Goal: Check status: Check status

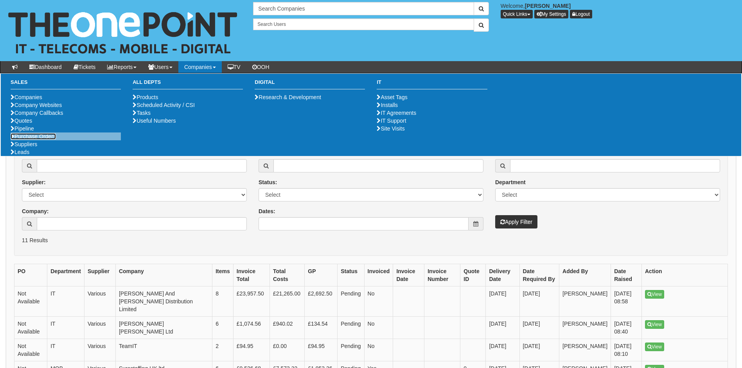
click at [44, 139] on link "Purchase Orders" at bounding box center [33, 136] width 45 height 6
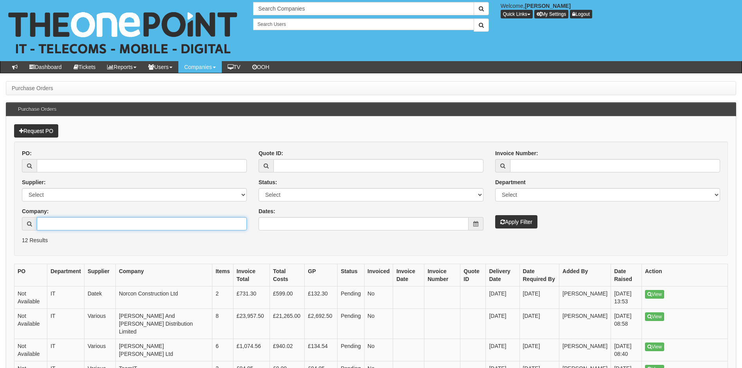
click at [63, 226] on input "Company:" at bounding box center [142, 223] width 210 height 13
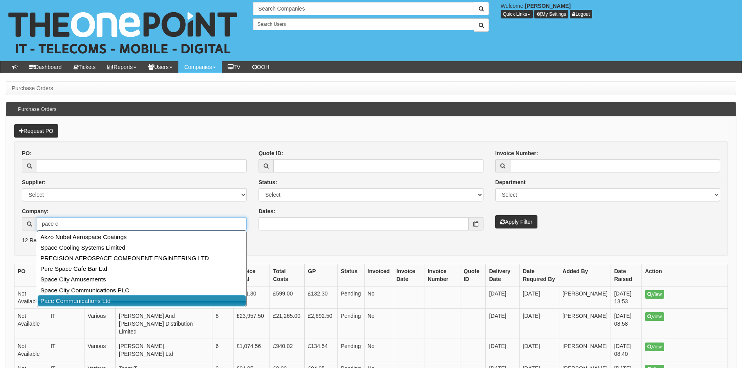
click at [74, 295] on link "Pace Communications Ltd" at bounding box center [142, 300] width 209 height 11
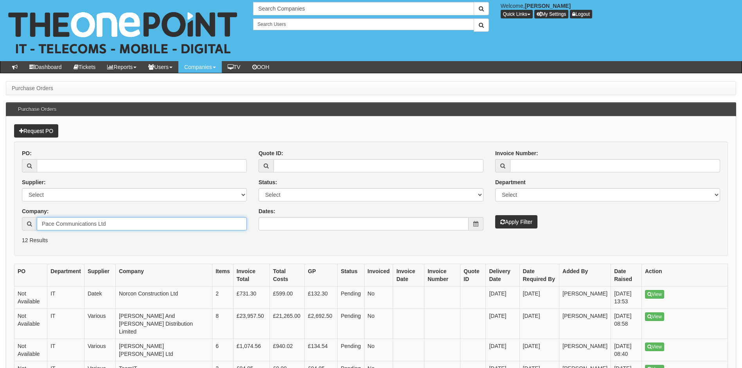
type input "Pace Communications Ltd"
click at [533, 220] on button "Apply Filter" at bounding box center [517, 221] width 42 height 13
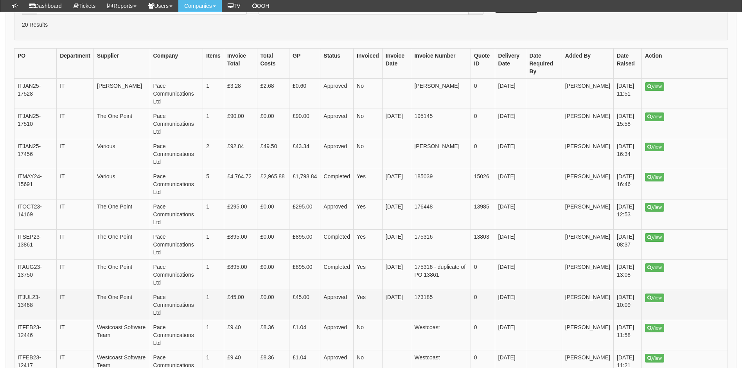
scroll to position [196, 0]
click at [657, 175] on link "View" at bounding box center [654, 176] width 19 height 9
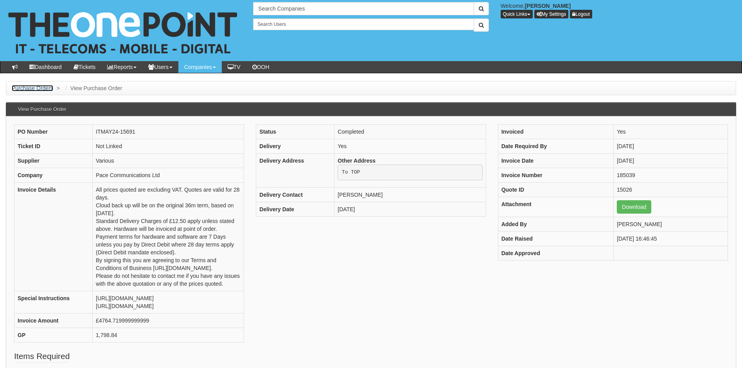
click at [31, 89] on link "Purchase Orders" at bounding box center [32, 88] width 41 height 6
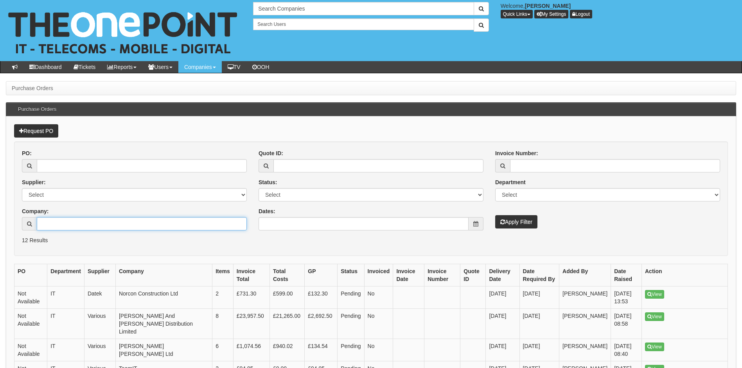
click at [109, 222] on input "Company:" at bounding box center [142, 223] width 210 height 13
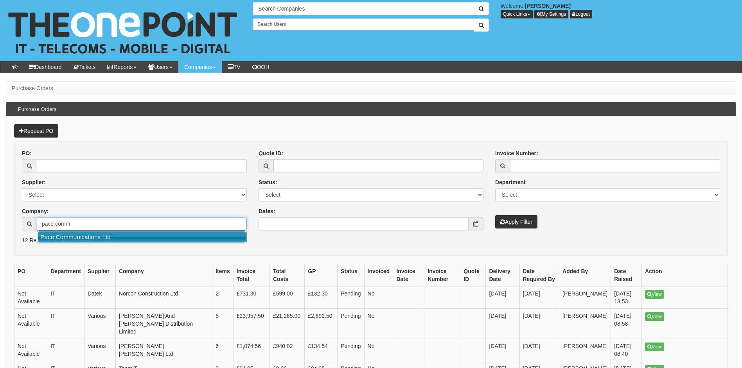
click at [98, 242] on link "Pace Communications Ltd" at bounding box center [142, 236] width 209 height 11
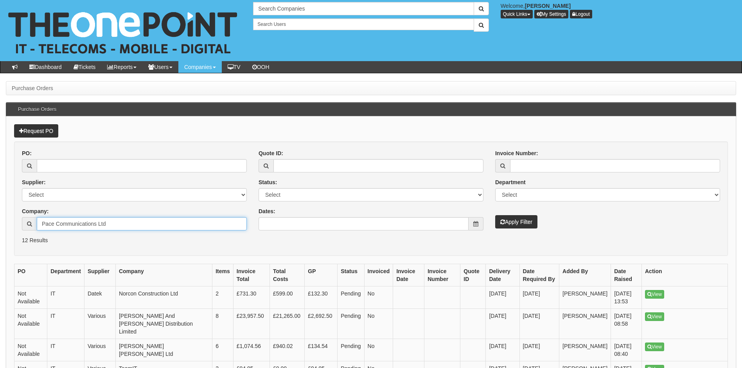
type input "Pace Communications Ltd"
click at [521, 227] on button "Apply Filter" at bounding box center [517, 221] width 42 height 13
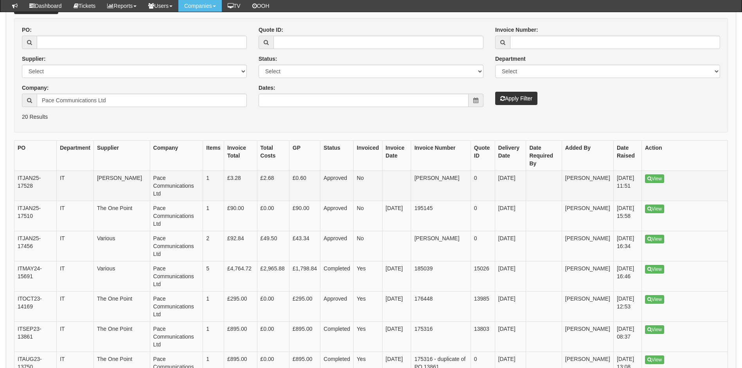
scroll to position [117, 0]
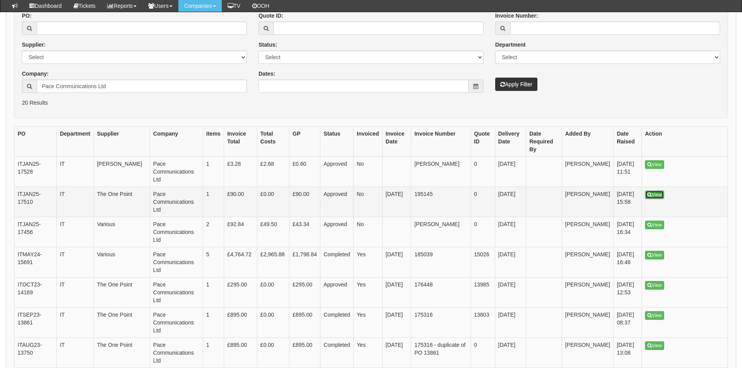
click at [660, 193] on link "View" at bounding box center [654, 194] width 19 height 9
